Goal: Transaction & Acquisition: Purchase product/service

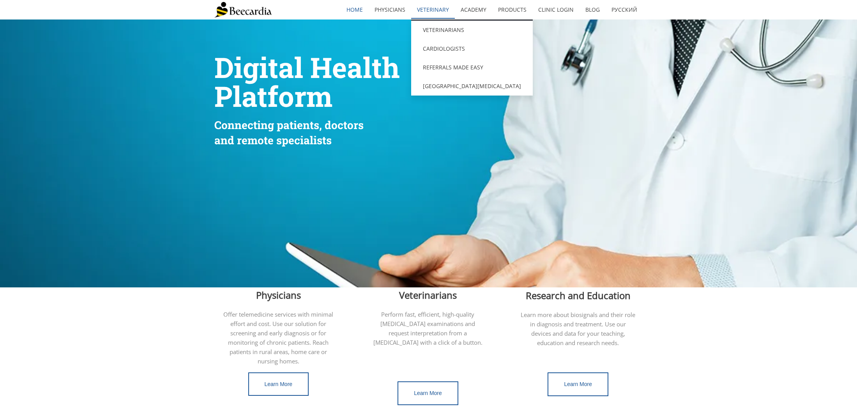
click at [445, 8] on link "Veterinary" at bounding box center [433, 10] width 44 height 18
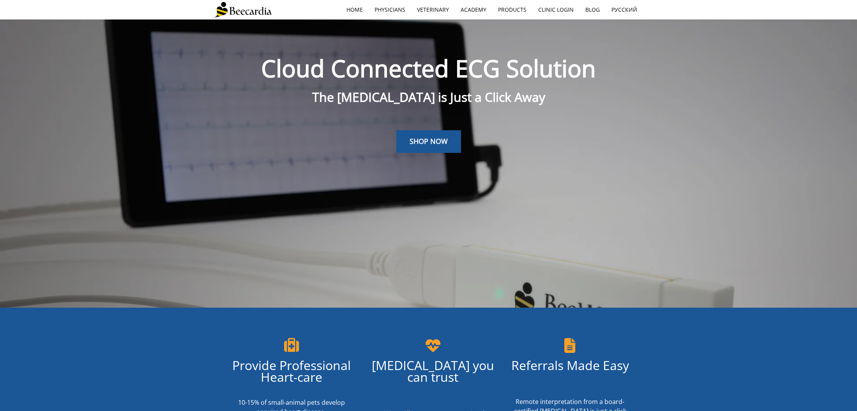
scroll to position [19, 0]
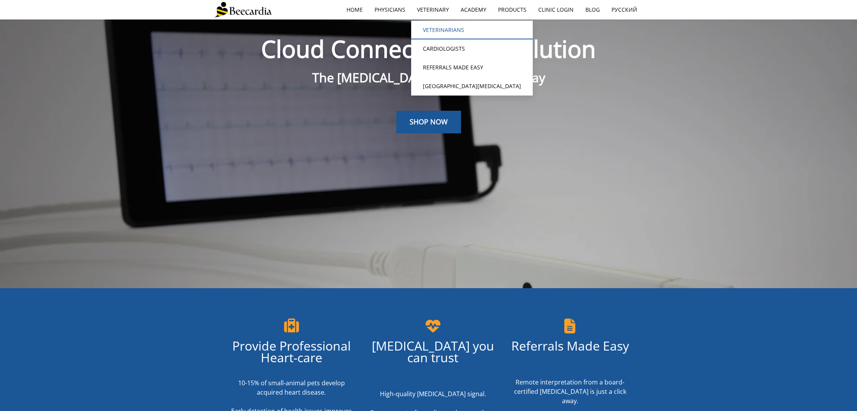
click at [442, 28] on link "Veterinarians" at bounding box center [472, 30] width 122 height 19
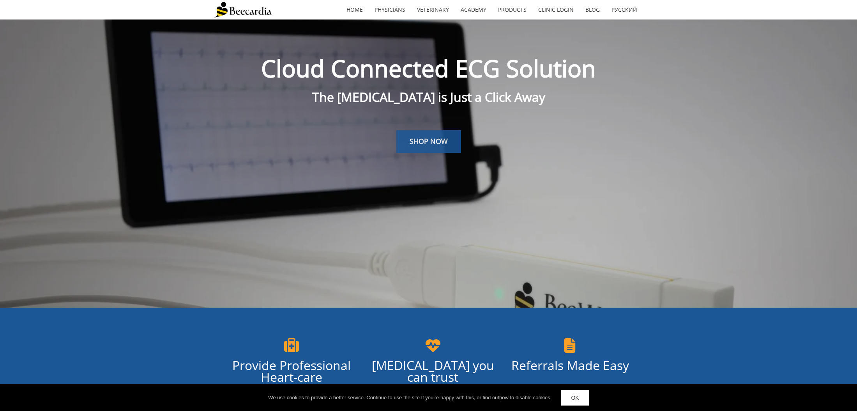
click at [421, 145] on span "SHOP NOW" at bounding box center [429, 140] width 38 height 9
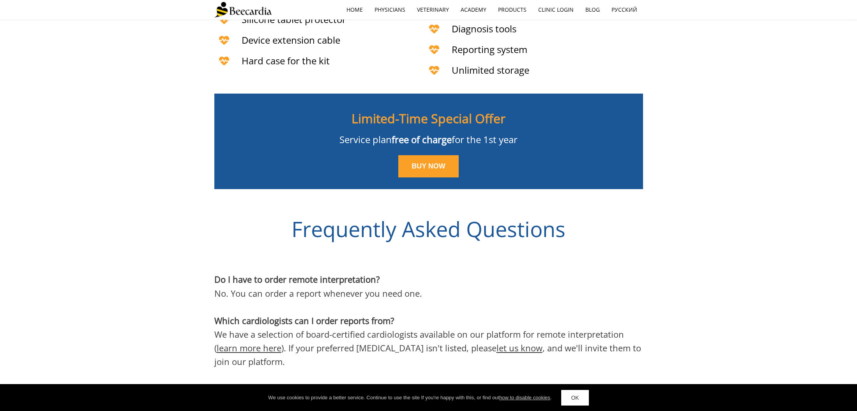
scroll to position [2117, 0]
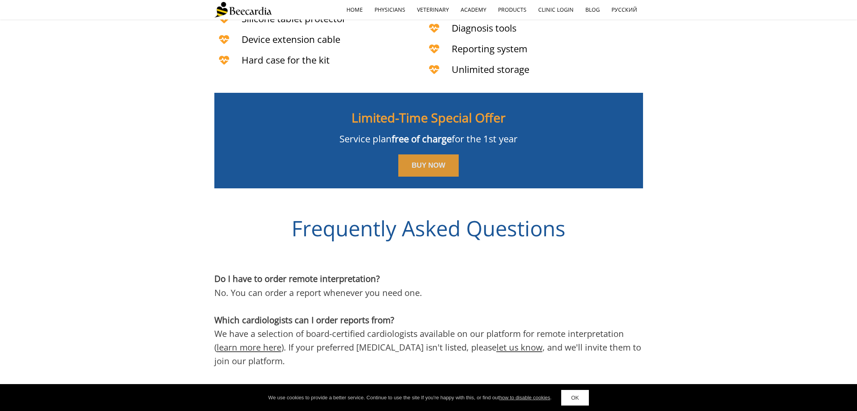
click at [421, 161] on span "BUY NOW" at bounding box center [429, 165] width 34 height 8
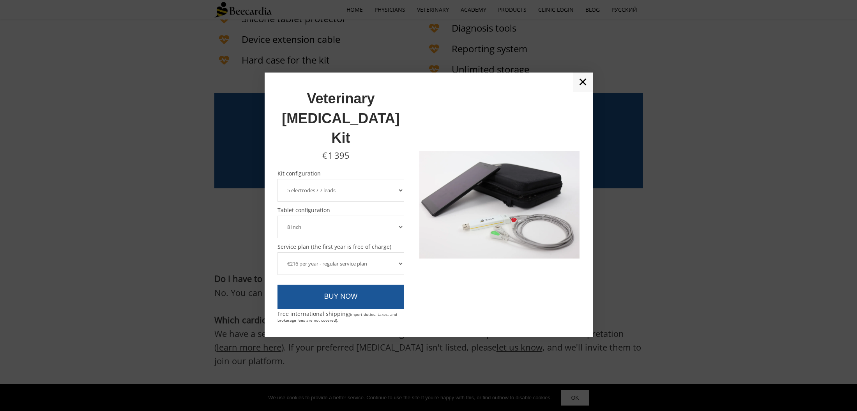
select select "3 electrodes / 6 leads"
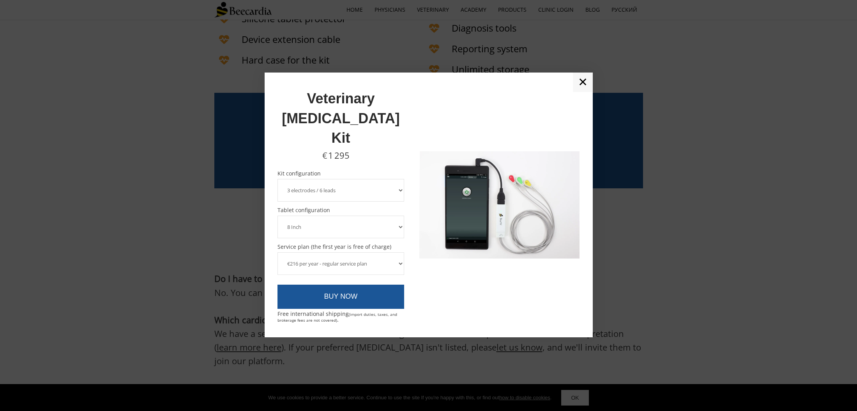
select select "10 Inch"
click at [585, 92] on link "✕" at bounding box center [583, 81] width 20 height 19
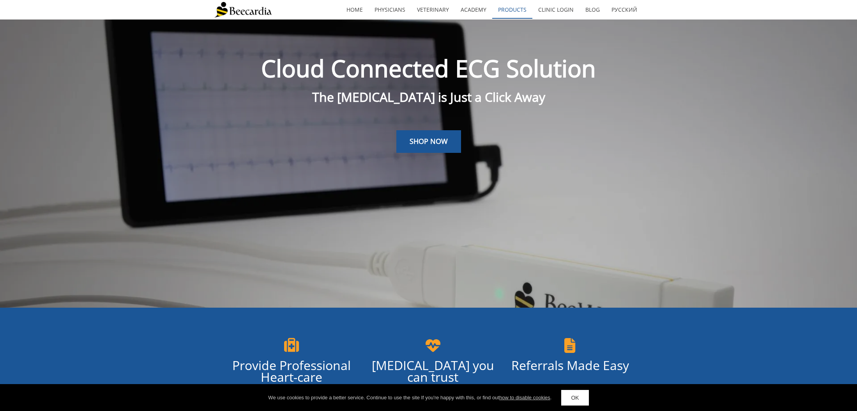
scroll to position [0, 0]
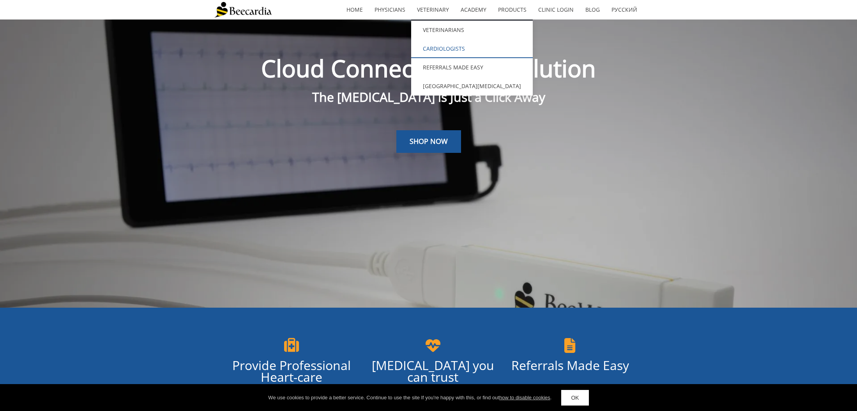
click at [435, 44] on link "Cardiologists" at bounding box center [472, 48] width 122 height 19
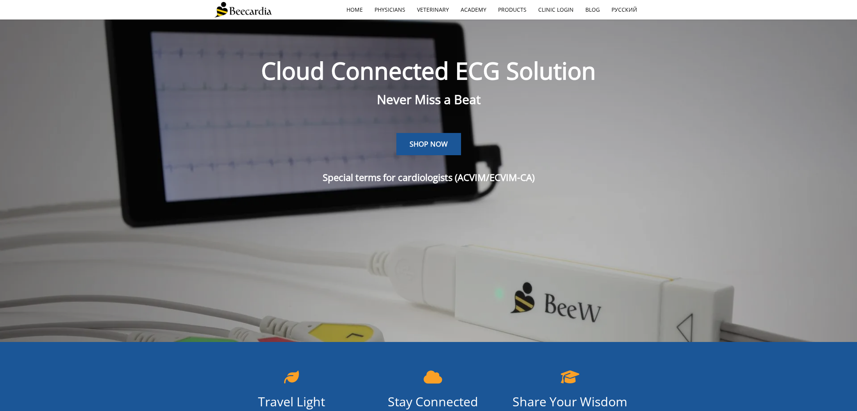
scroll to position [19, 0]
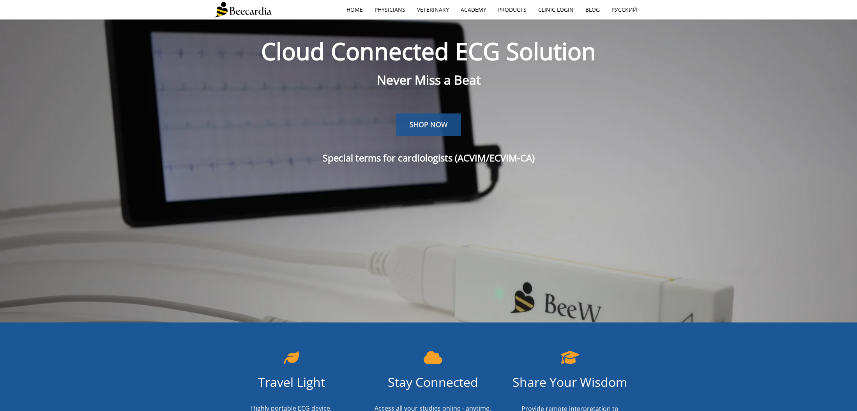
click at [435, 134] on link "SHOP NOW" at bounding box center [428, 124] width 65 height 23
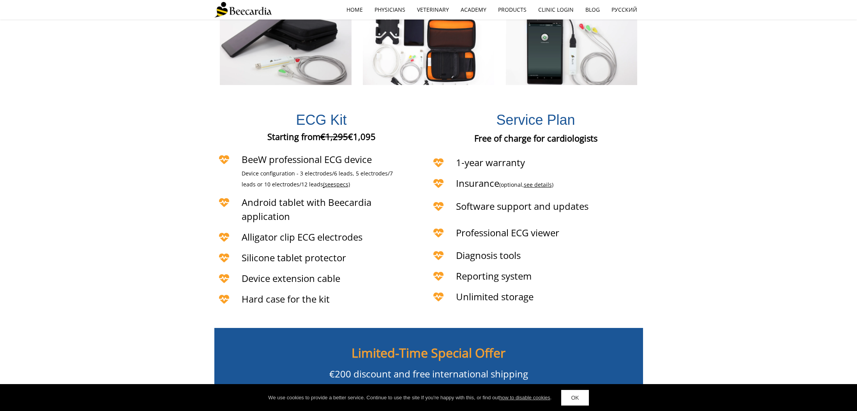
scroll to position [1759, 0]
click at [334, 180] on span "specs)" at bounding box center [342, 183] width 16 height 7
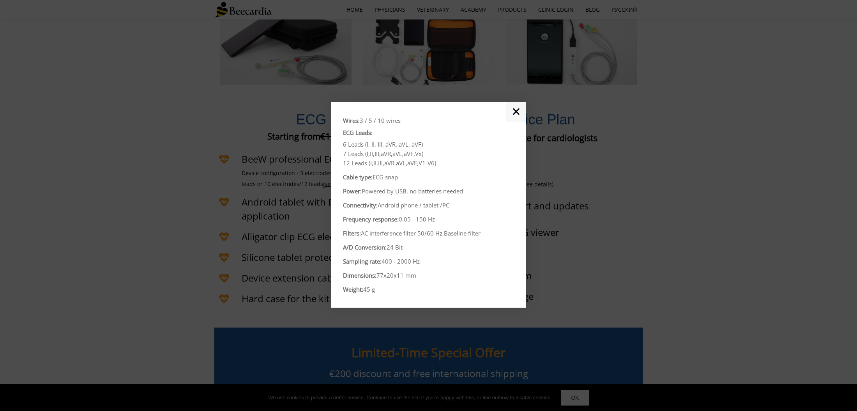
click at [514, 112] on link "✕" at bounding box center [516, 111] width 20 height 19
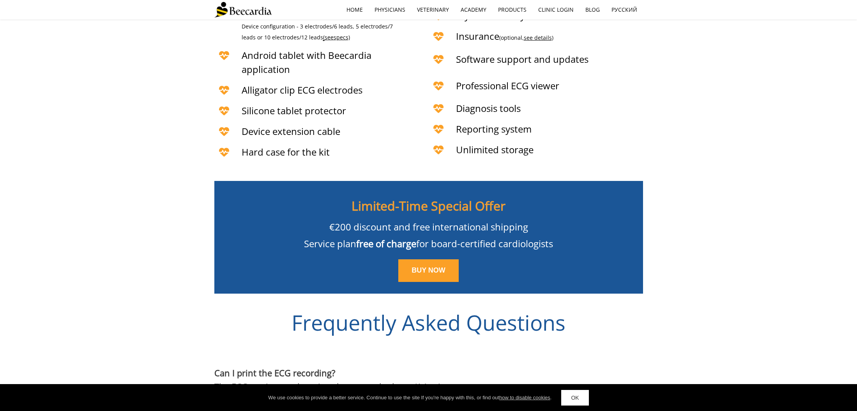
scroll to position [1880, 0]
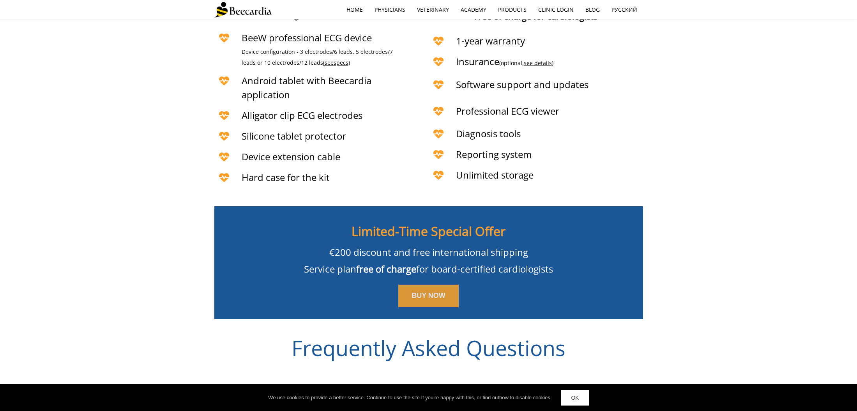
click at [416, 292] on span "BUY NOW" at bounding box center [429, 296] width 34 height 8
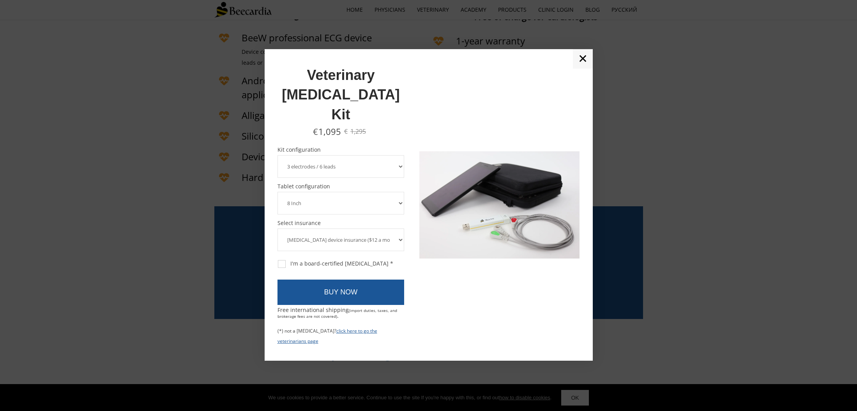
select select "No insurance"
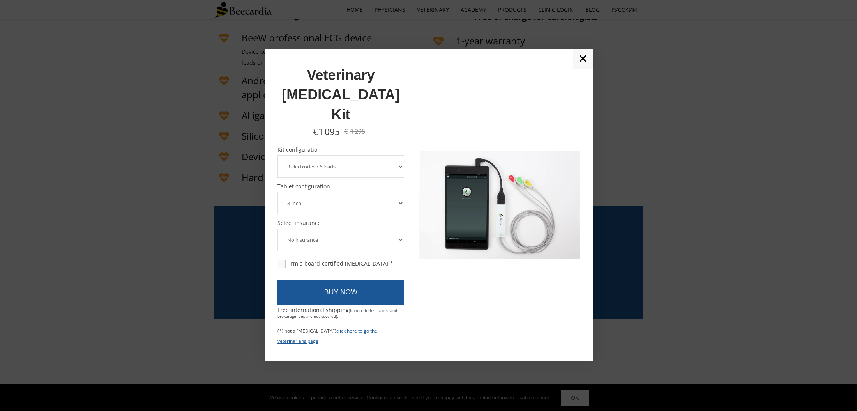
click at [283, 260] on div "I'm a board-certified cardiologist *" at bounding box center [335, 263] width 115 height 7
click at [277, 259] on input "I'm a board-certified cardiologist *" at bounding box center [277, 259] width 0 height 0
checkbox input "true"
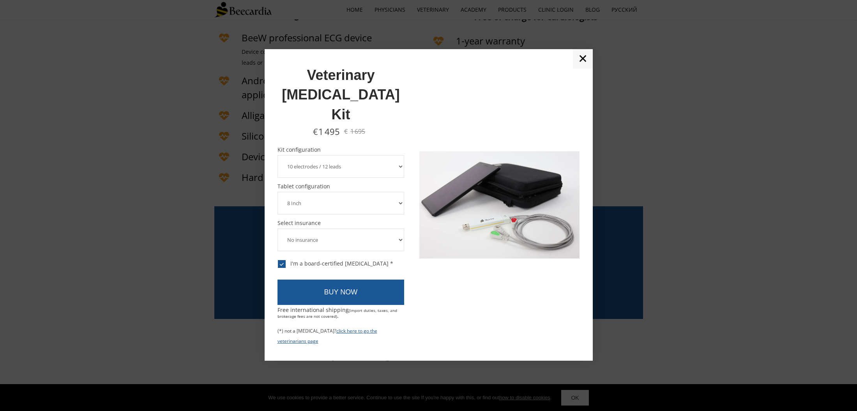
select select "3 electrodes / 6 leads"
select select "10 Inch"
click at [332, 279] on link "BUY NOW" at bounding box center [340, 292] width 127 height 26
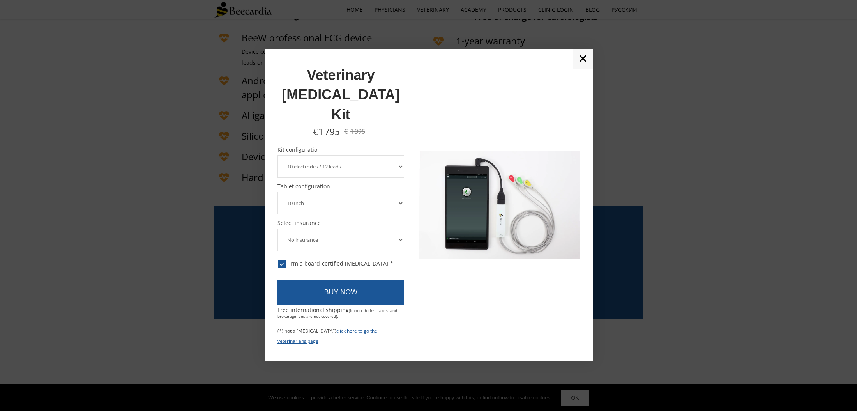
select select "3 electrodes / 6 leads"
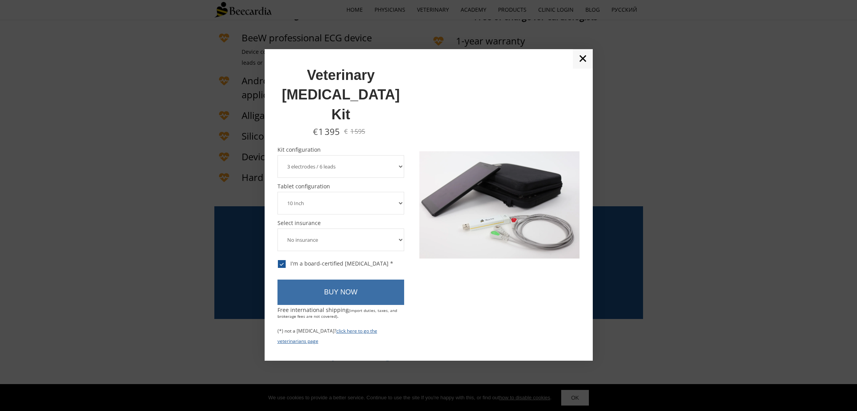
click at [334, 279] on link "BUY NOW" at bounding box center [340, 292] width 127 height 26
